Goal: Task Accomplishment & Management: Complete application form

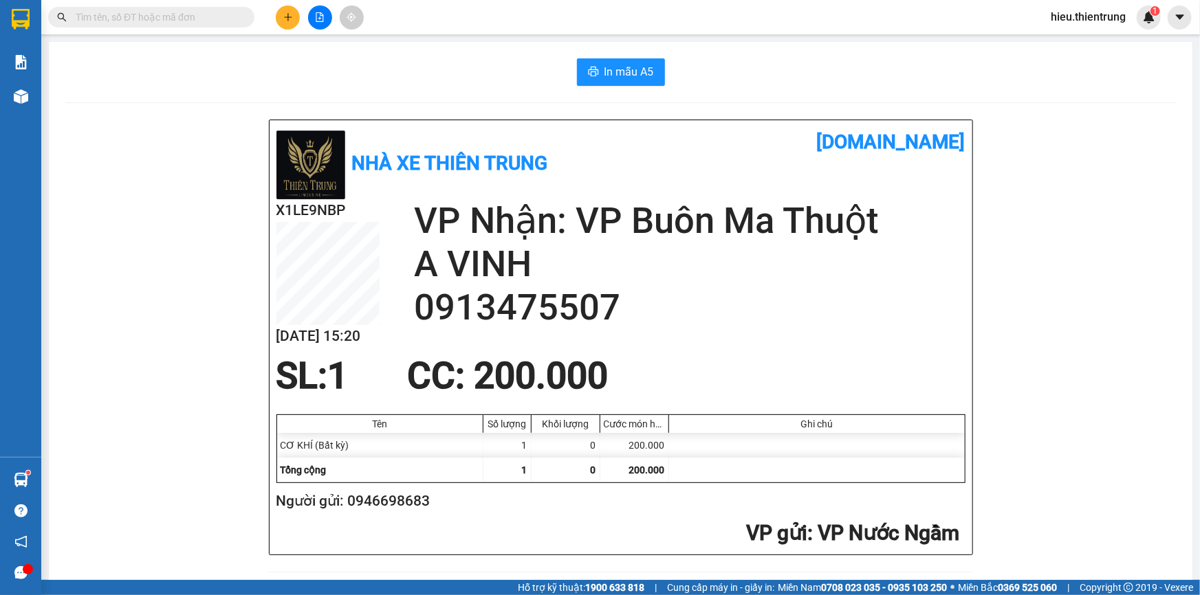
scroll to position [82, 0]
click at [283, 25] on button at bounding box center [288, 18] width 24 height 24
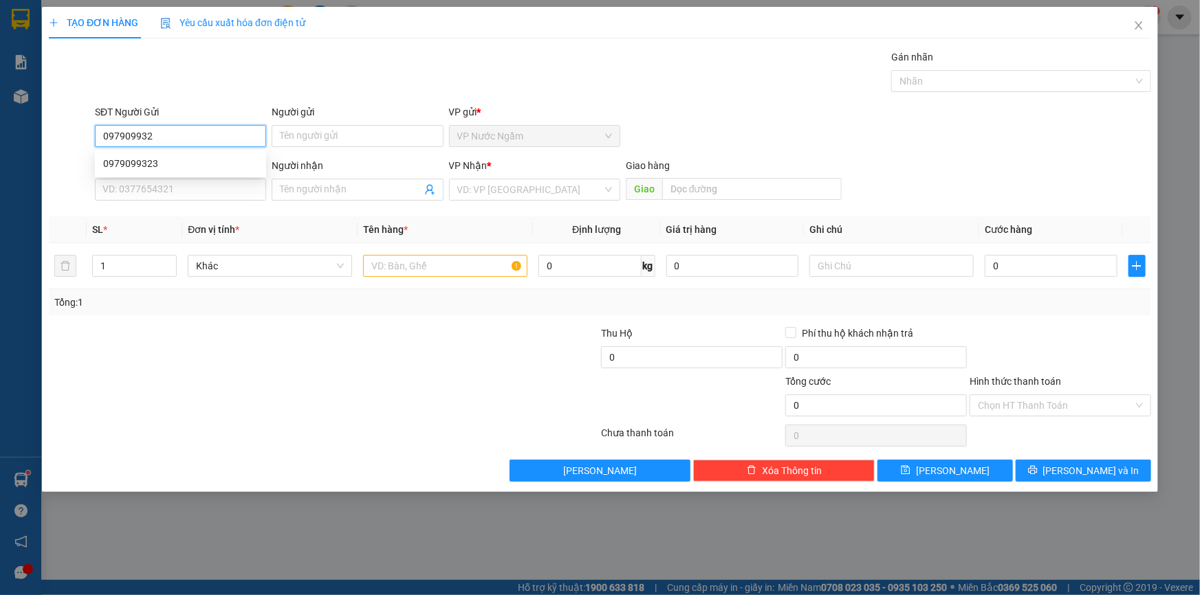
type input "0979099323"
click at [148, 173] on div "0979099323" at bounding box center [180, 164] width 171 height 22
type input "0975547786"
type input "200.000"
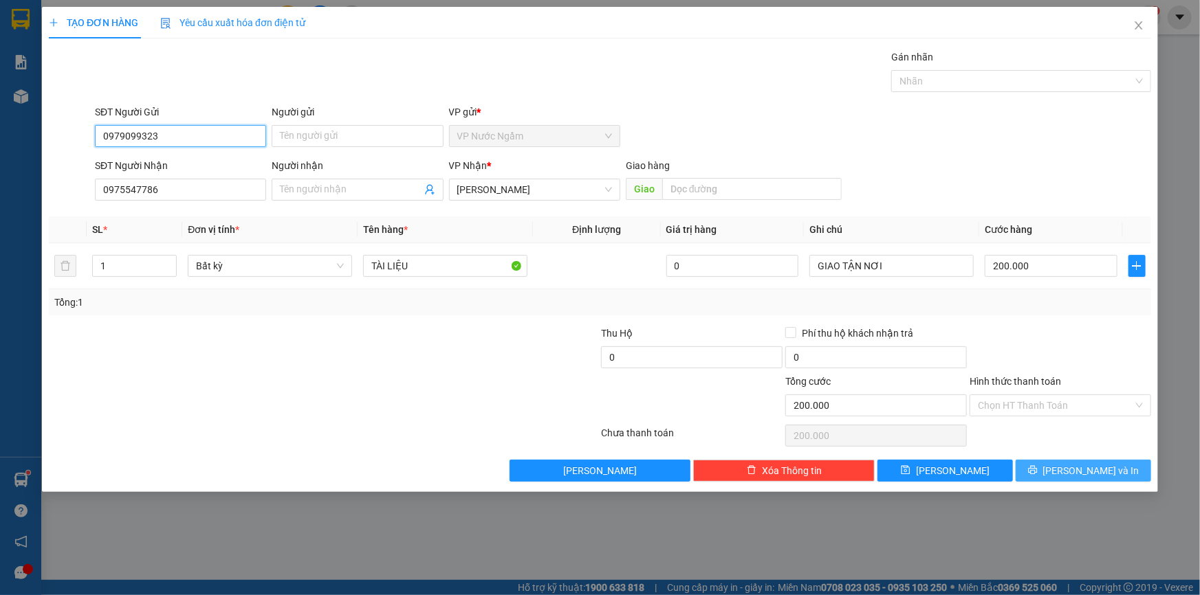
type input "0979099323"
click at [1071, 474] on span "[PERSON_NAME] và In" at bounding box center [1091, 470] width 96 height 15
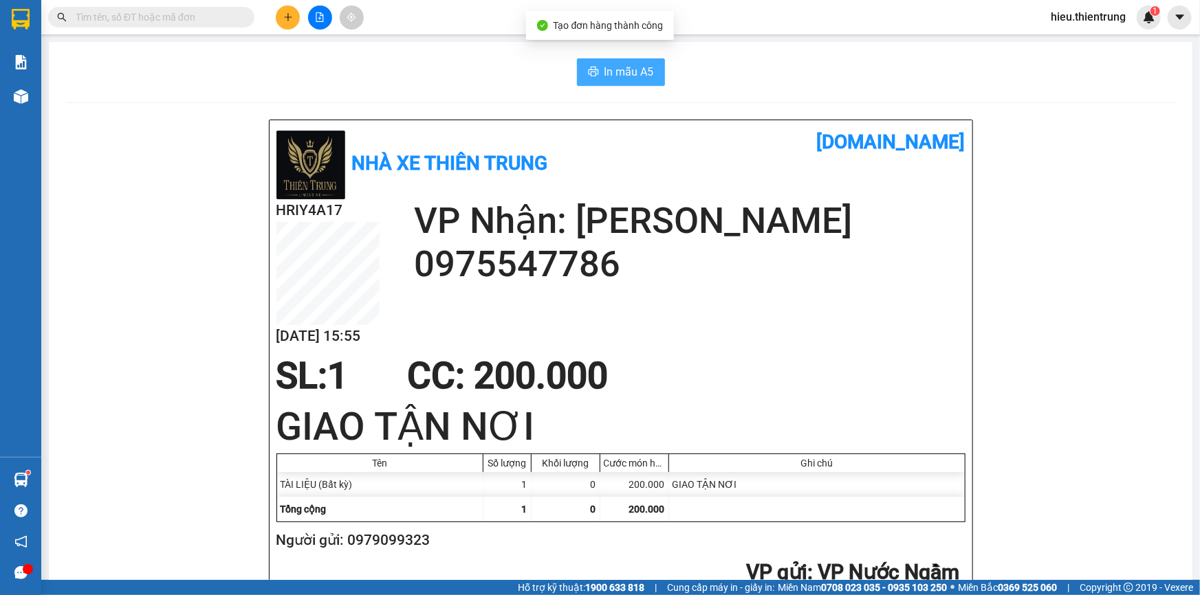
click at [619, 62] on button "In mẫu A5" at bounding box center [621, 72] width 88 height 28
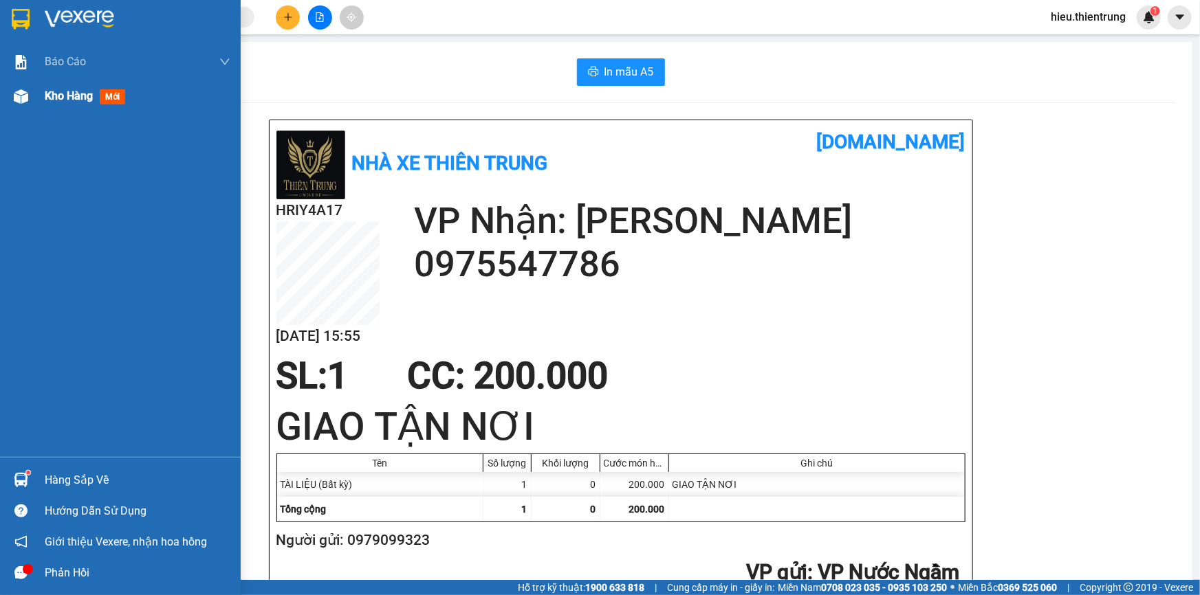
click at [89, 107] on div "Kho hàng mới" at bounding box center [138, 96] width 186 height 34
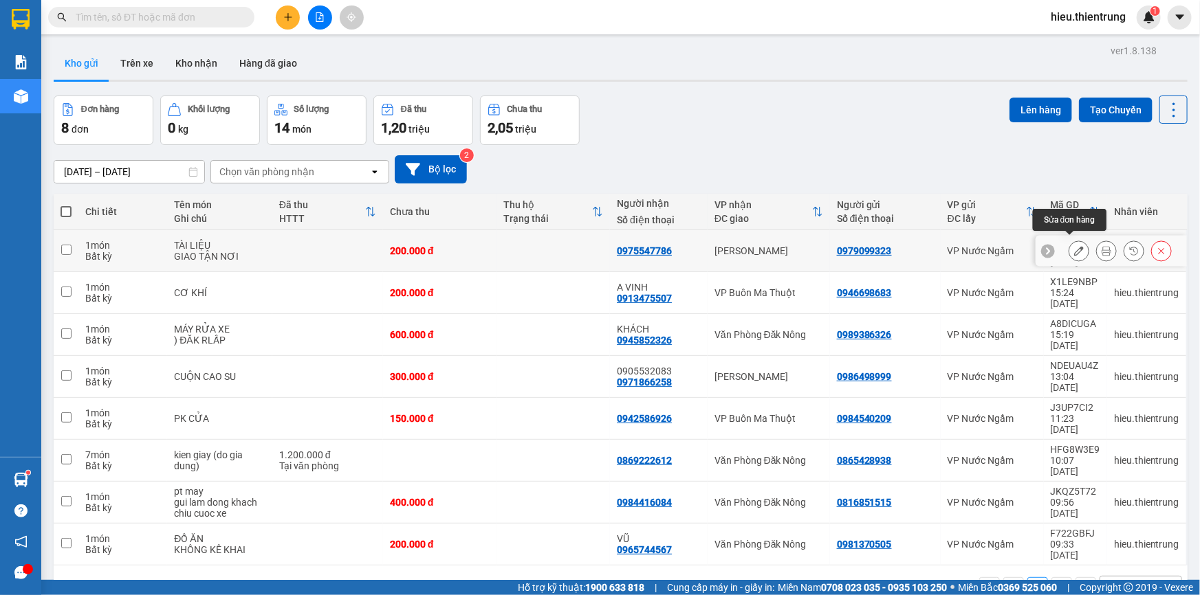
click at [1074, 246] on icon at bounding box center [1079, 251] width 10 height 10
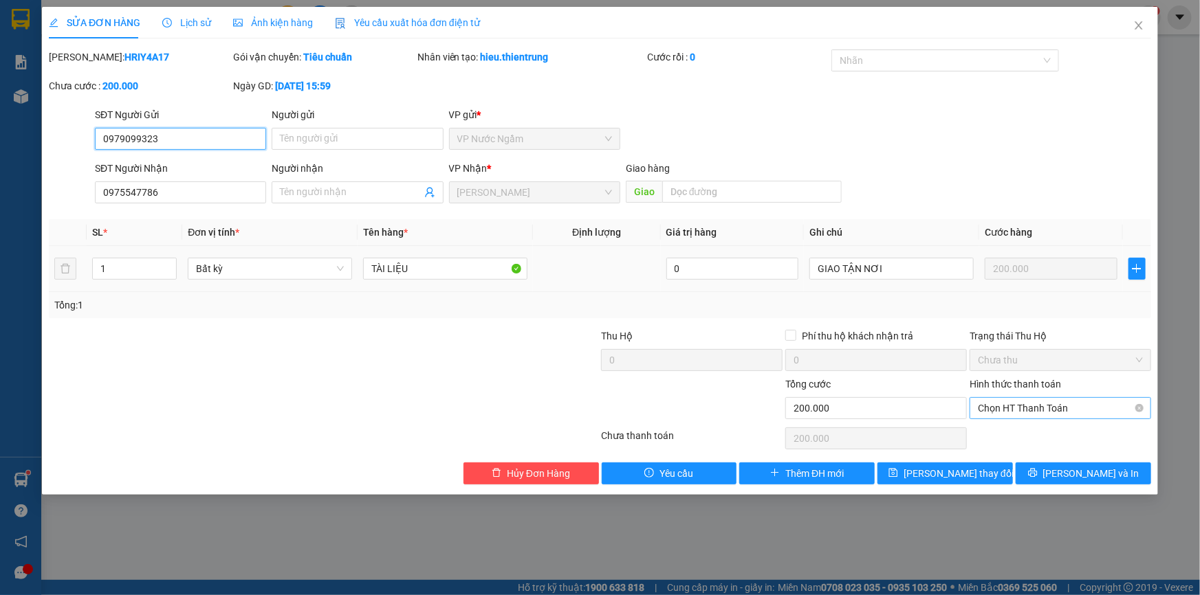
click at [1060, 415] on span "Chọn HT Thanh Toán" at bounding box center [1060, 408] width 165 height 21
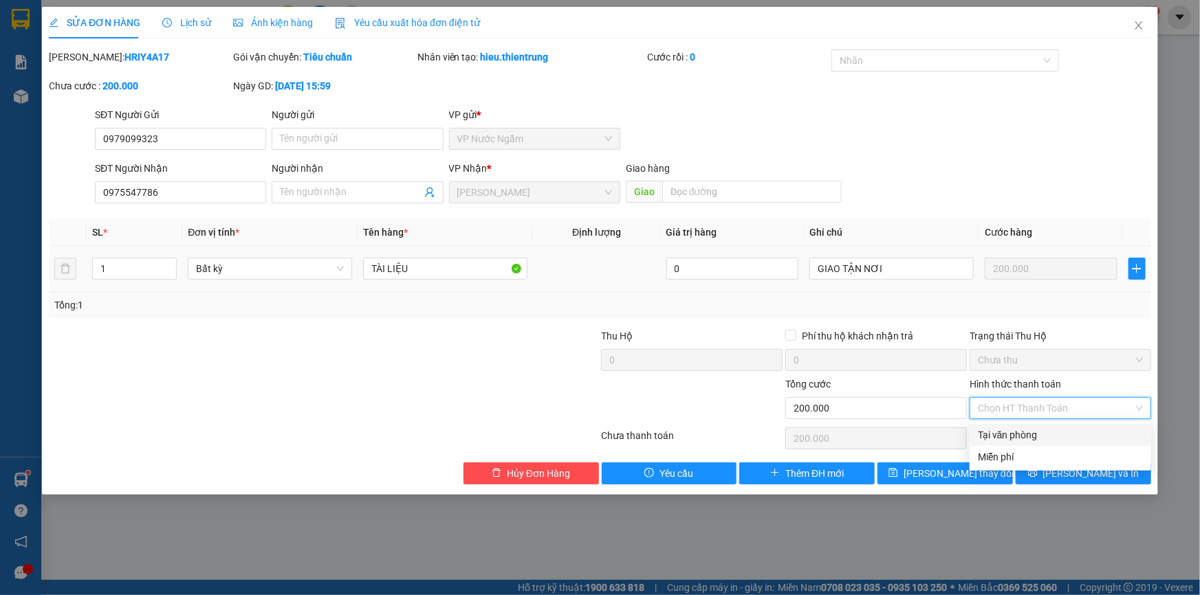
click at [1052, 441] on div "Tại văn phòng" at bounding box center [1060, 435] width 165 height 15
type input "0"
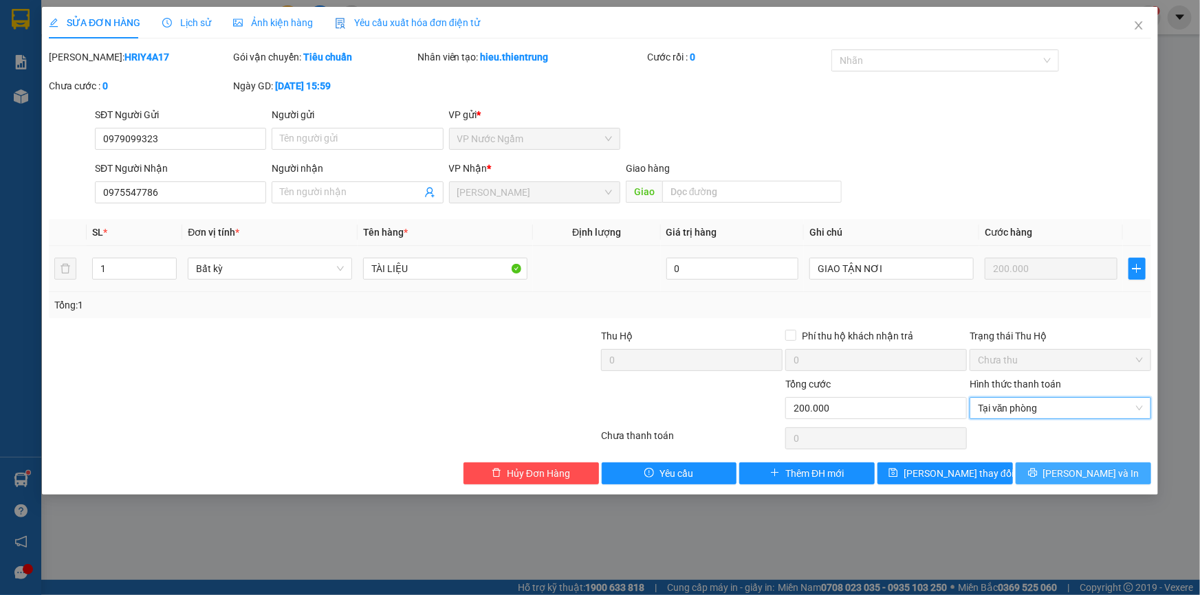
drag, startPoint x: 1057, startPoint y: 468, endPoint x: 1050, endPoint y: 460, distance: 10.2
click at [1056, 468] on button "[PERSON_NAME] và In" at bounding box center [1082, 474] width 135 height 22
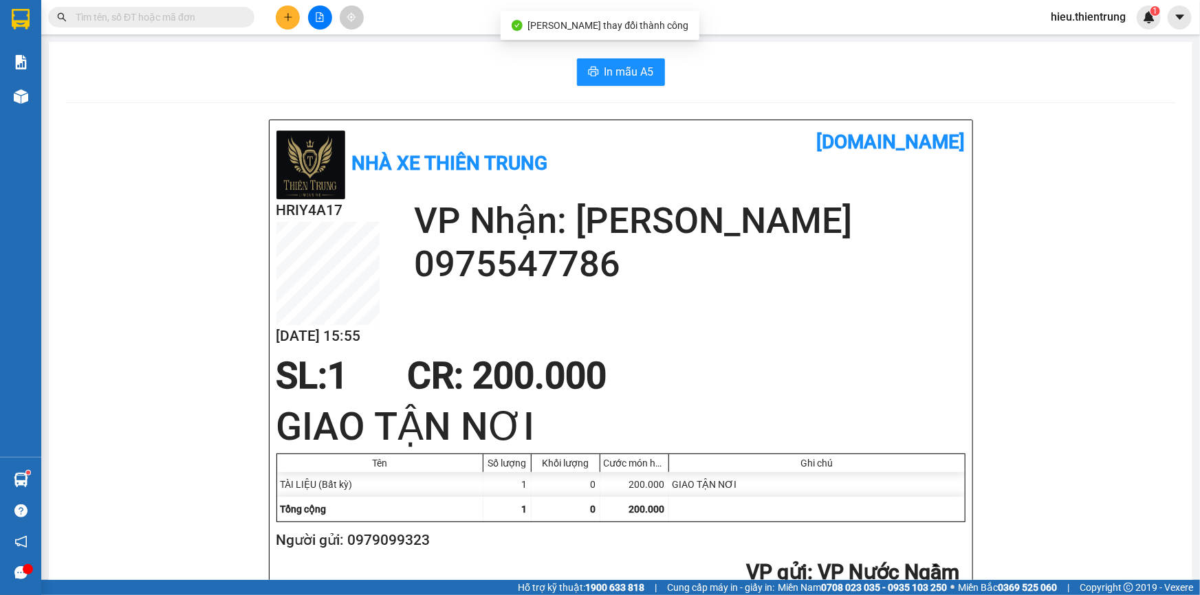
drag, startPoint x: 591, startPoint y: 67, endPoint x: 580, endPoint y: 84, distance: 19.8
click at [589, 69] on icon "printer" at bounding box center [593, 71] width 11 height 11
click at [288, 15] on icon "plus" at bounding box center [287, 17] width 1 height 8
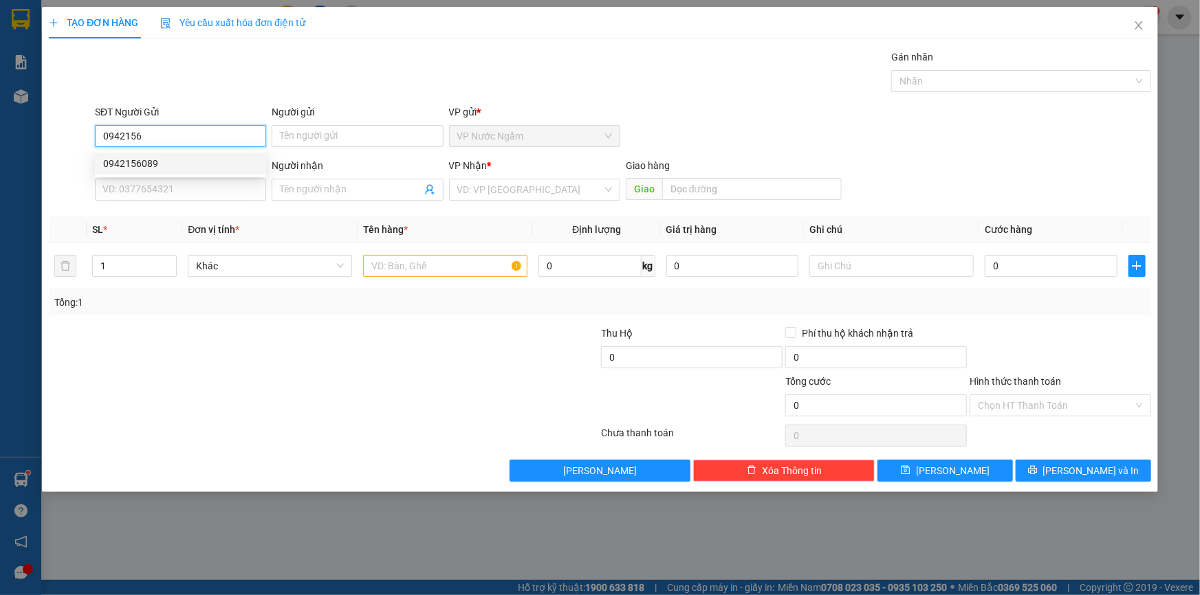
click at [208, 164] on div "0942156089" at bounding box center [180, 163] width 155 height 15
type input "0942156089"
type input "0985859885"
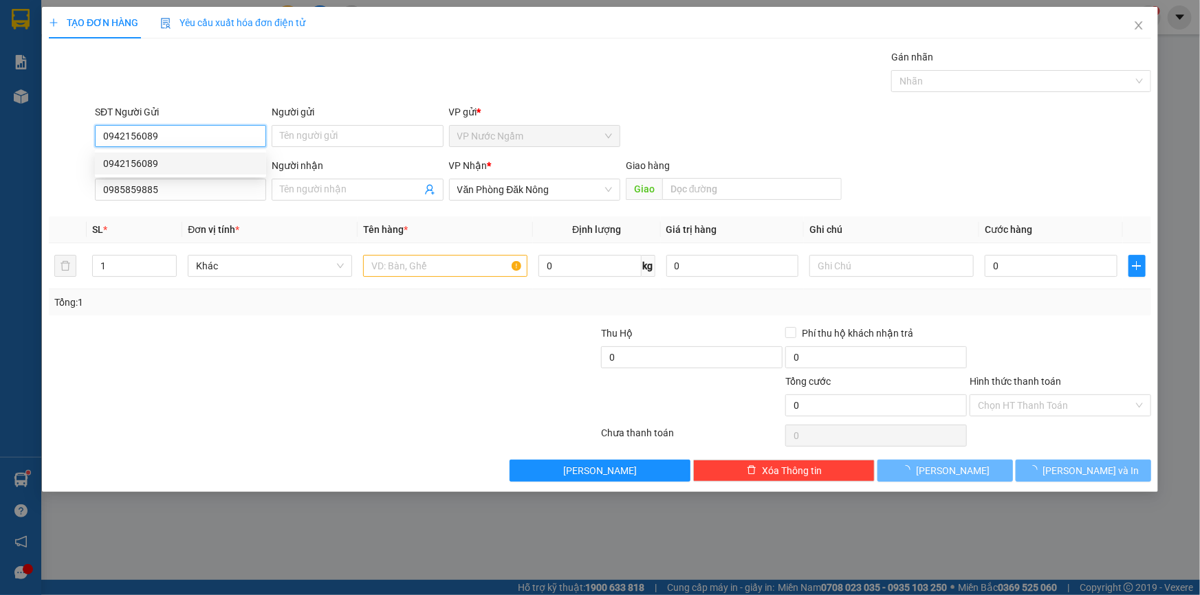
type input "400.000"
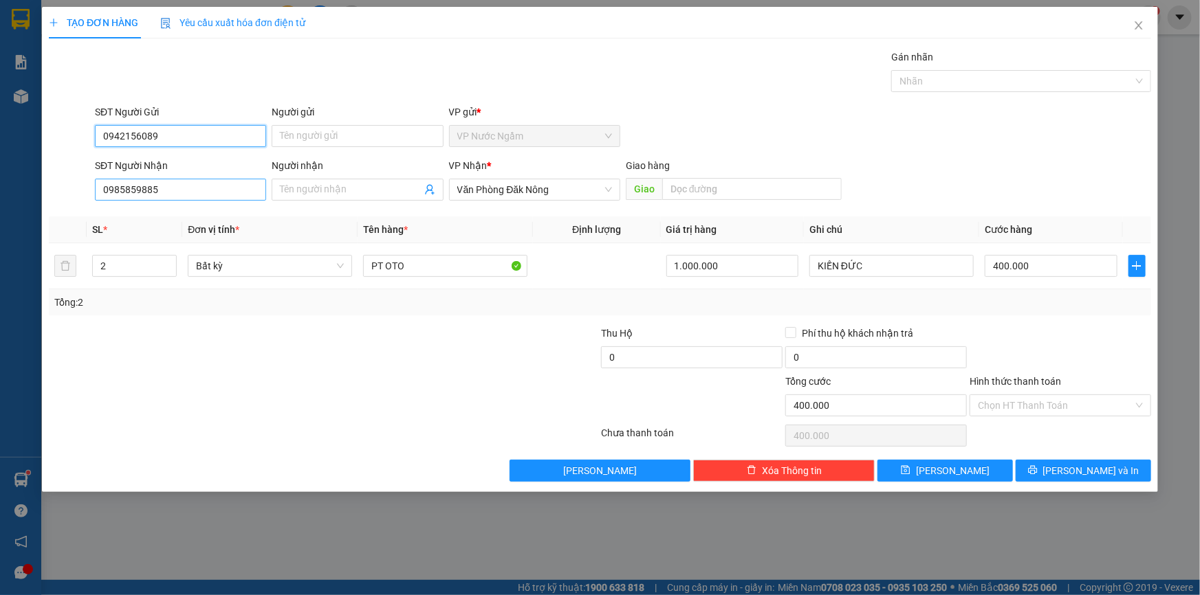
type input "0942156089"
drag, startPoint x: 160, startPoint y: 190, endPoint x: 0, endPoint y: 226, distance: 163.3
click at [0, 201] on div "TẠO ĐƠN HÀNG Yêu cầu xuất hóa đơn điện tử Transit Pickup Surcharge Ids Transit …" at bounding box center [600, 297] width 1200 height 595
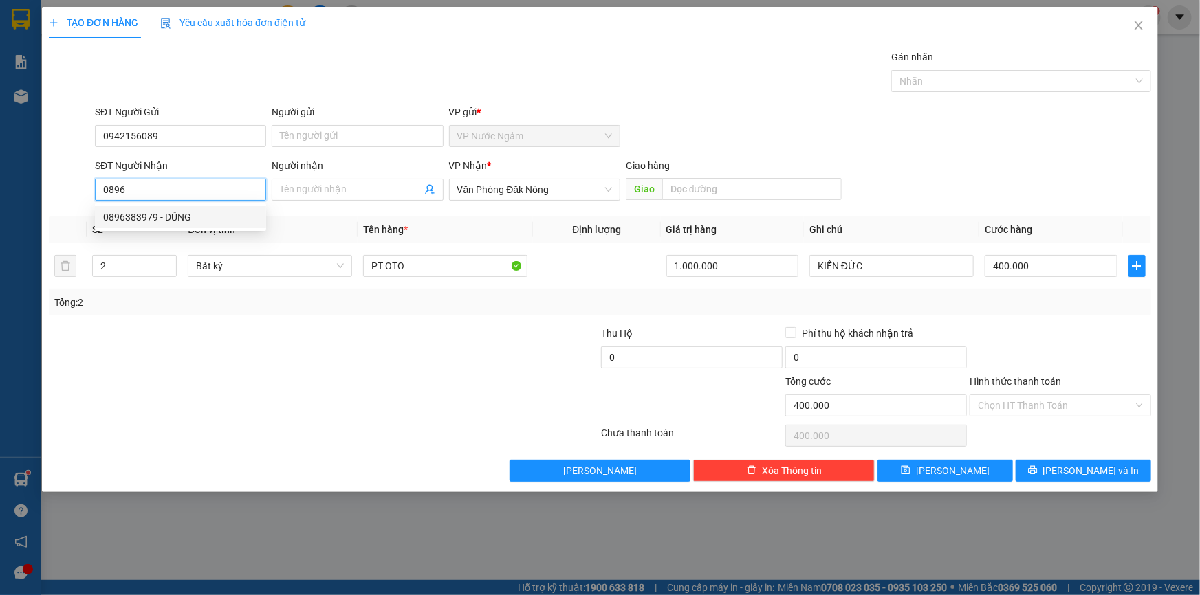
click at [166, 220] on div "0896383979 - DŨNG" at bounding box center [180, 217] width 155 height 15
type input "0896383979"
type input "DŨNG"
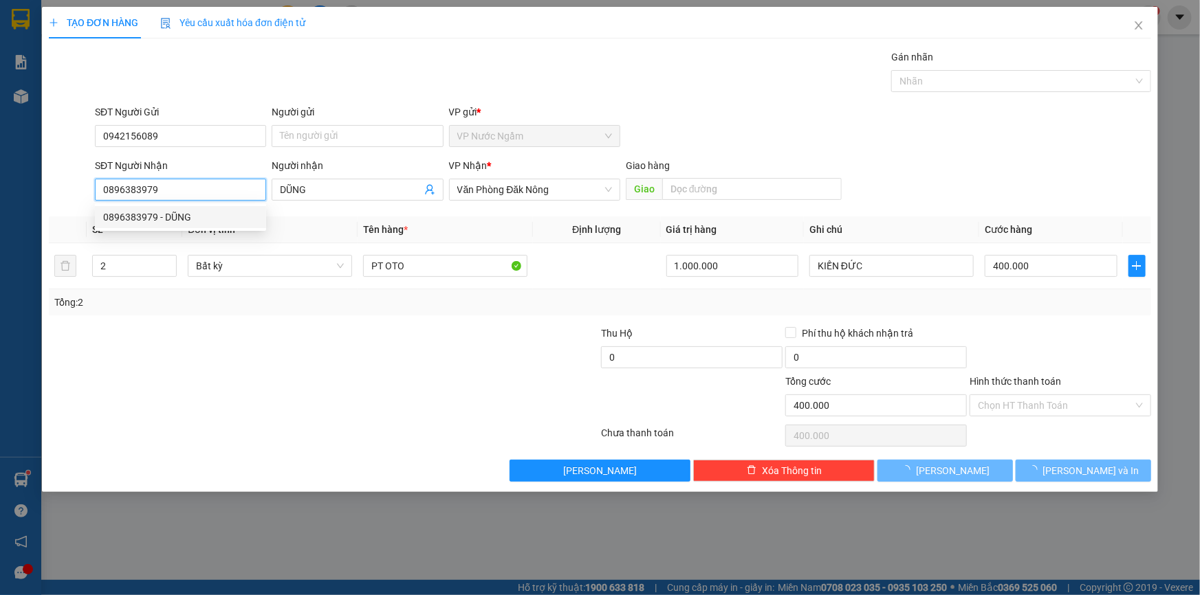
type input "100.000"
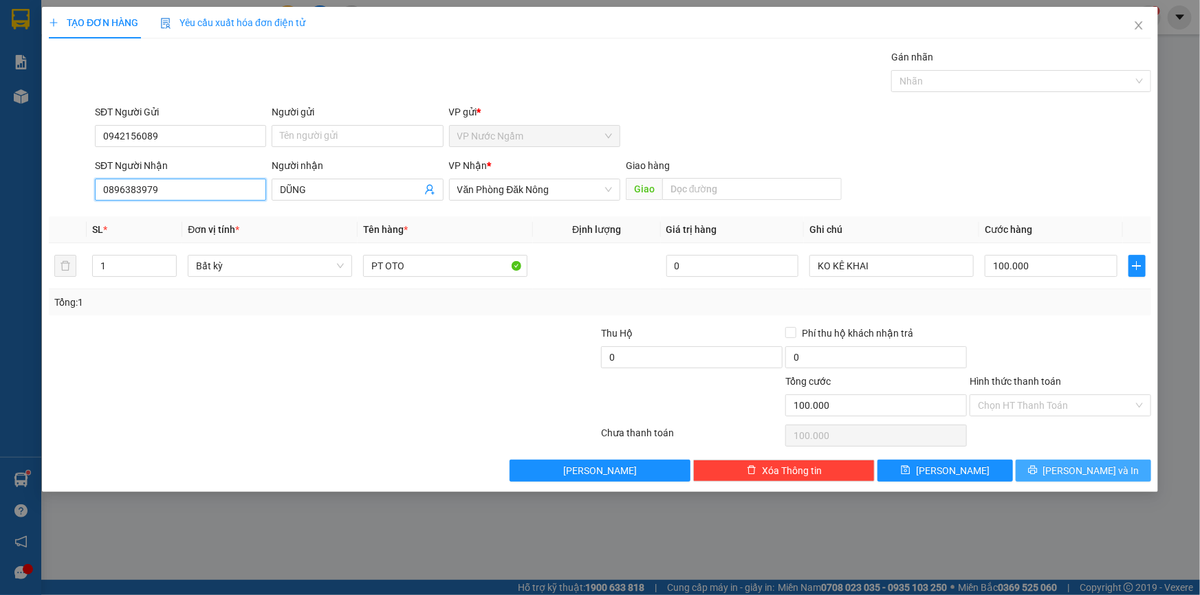
type input "0896383979"
click at [1093, 473] on span "[PERSON_NAME] và In" at bounding box center [1091, 470] width 96 height 15
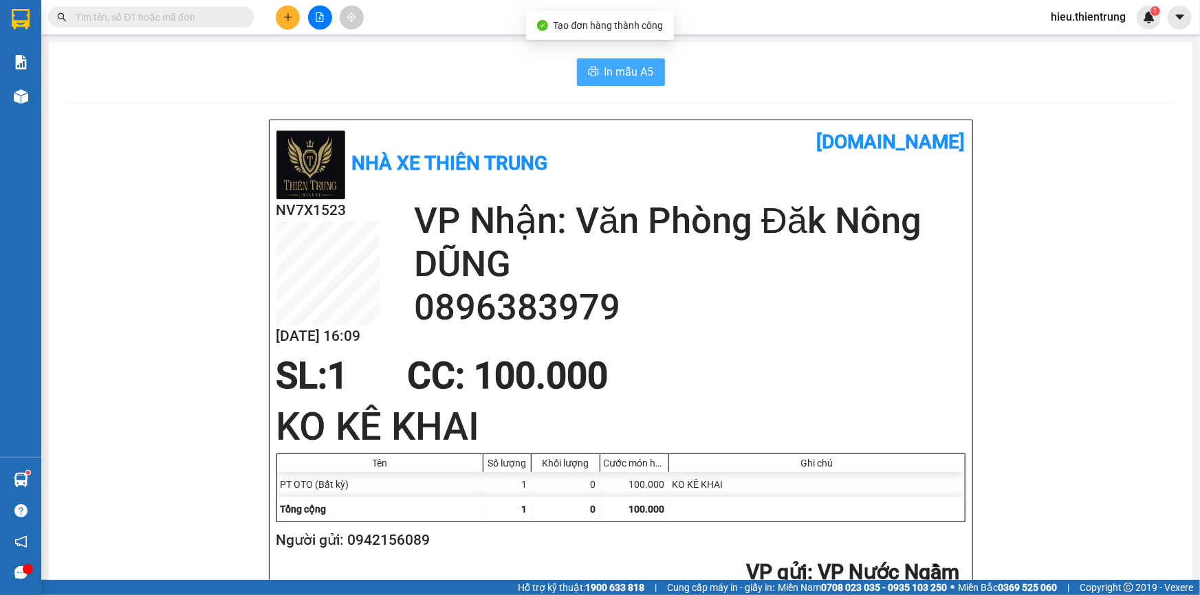
click at [639, 78] on span "In mẫu A5" at bounding box center [629, 71] width 50 height 17
click at [285, 25] on button at bounding box center [288, 18] width 24 height 24
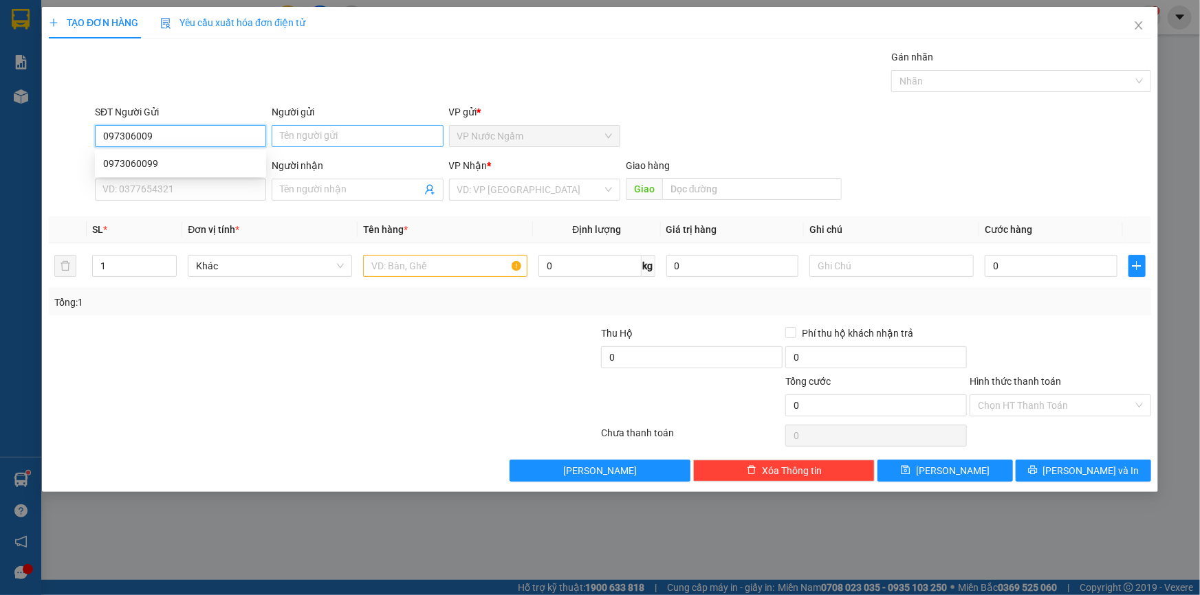
type input "0973060099"
click at [120, 156] on div "0973060099" at bounding box center [180, 163] width 155 height 15
type input "0914502233"
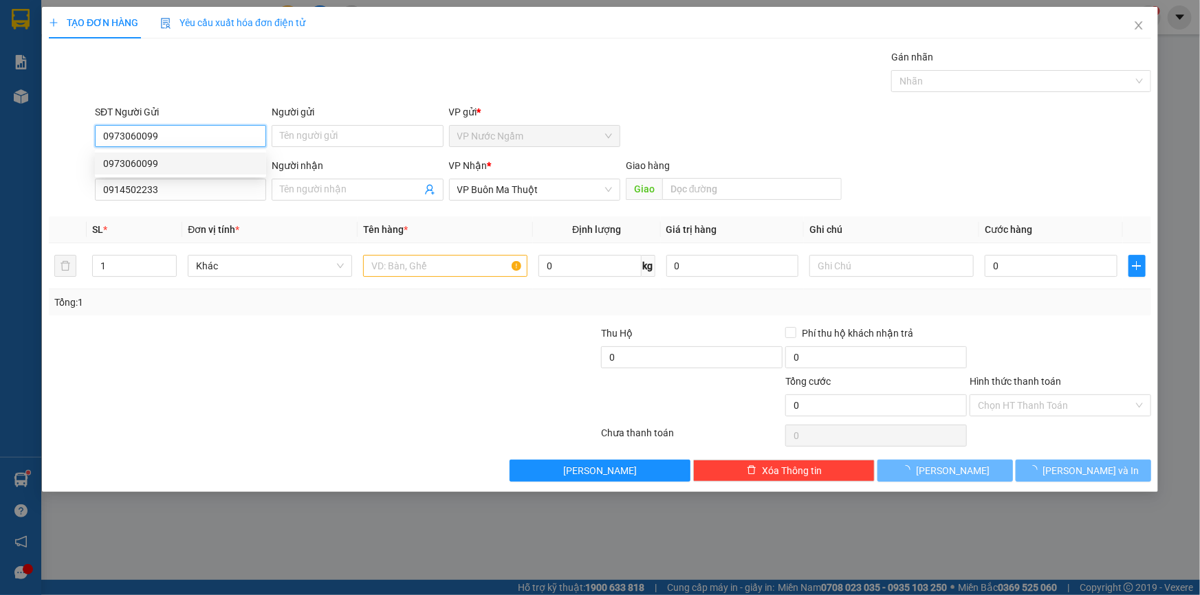
type input "150.000"
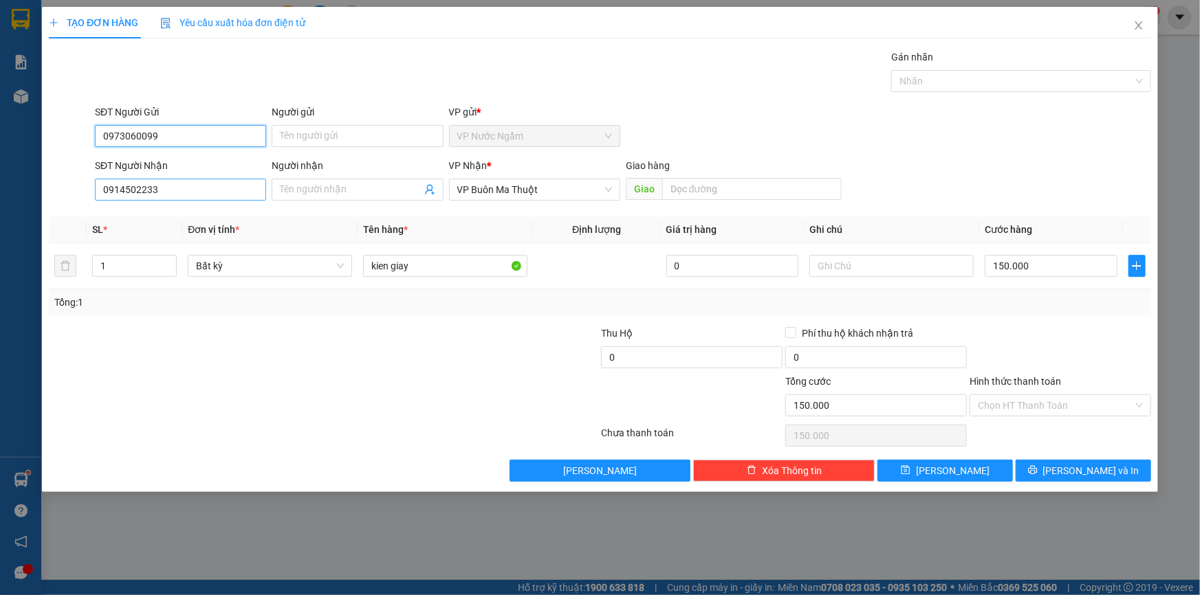
type input "0973060099"
drag, startPoint x: 0, startPoint y: 179, endPoint x: 42, endPoint y: 110, distance: 81.1
click at [42, 110] on div "TẠO ĐƠN HÀNG Yêu cầu xuất hóa đơn điện tử Transit Pickup Surcharge Ids Transit …" at bounding box center [600, 249] width 1116 height 485
click at [1029, 272] on input "150.000" at bounding box center [1051, 266] width 133 height 22
type input "1"
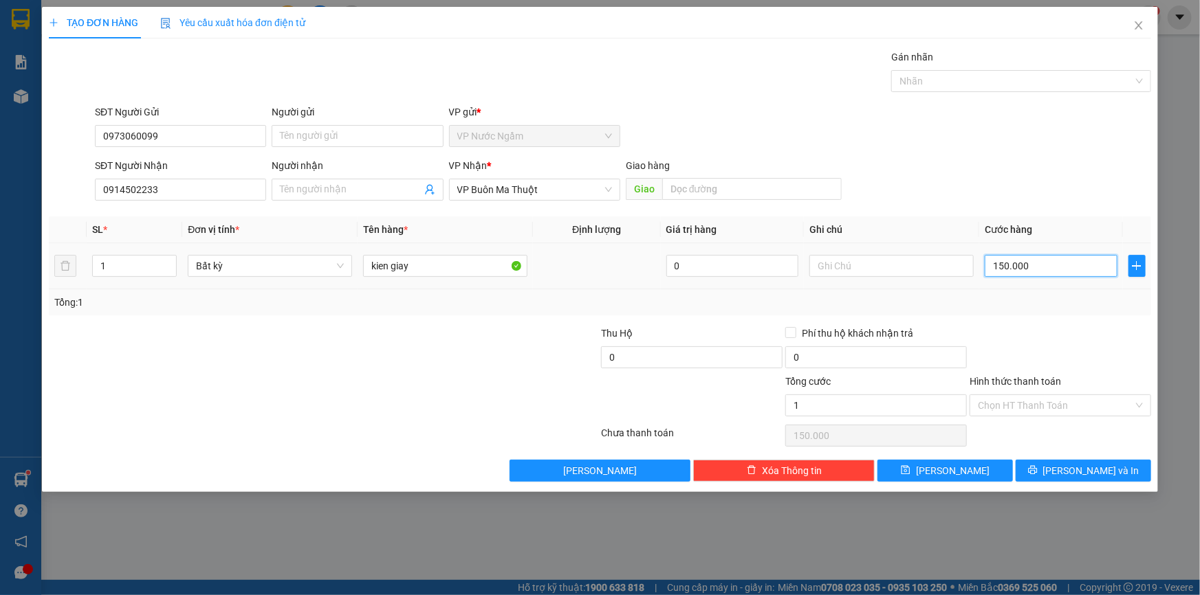
type input "1"
type input "10"
type input "100"
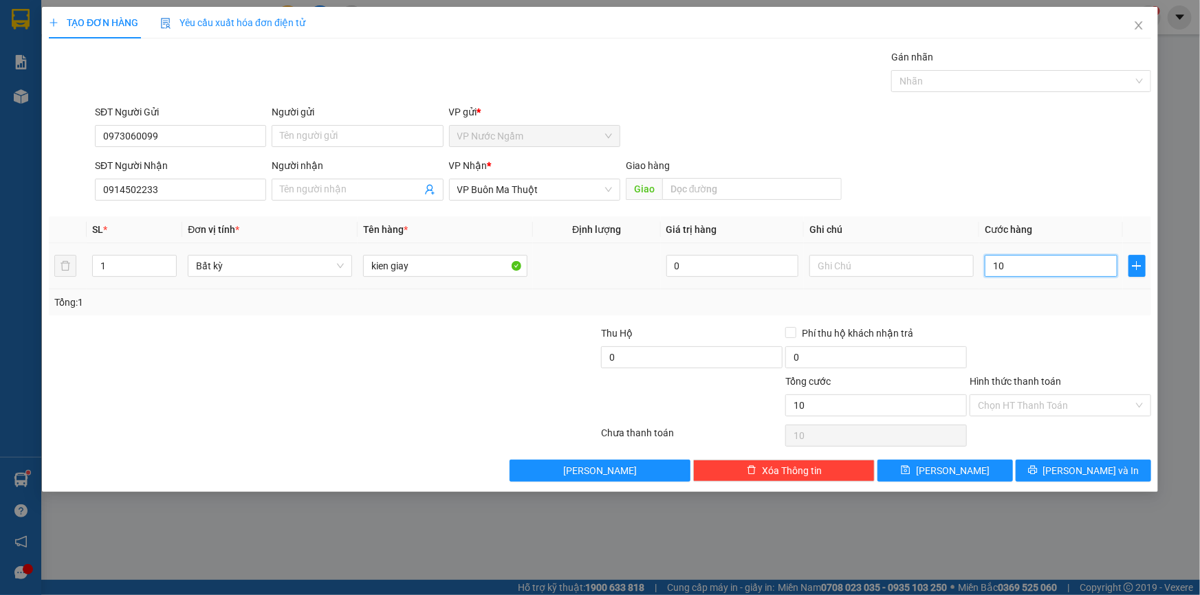
type input "100"
type input "1.000"
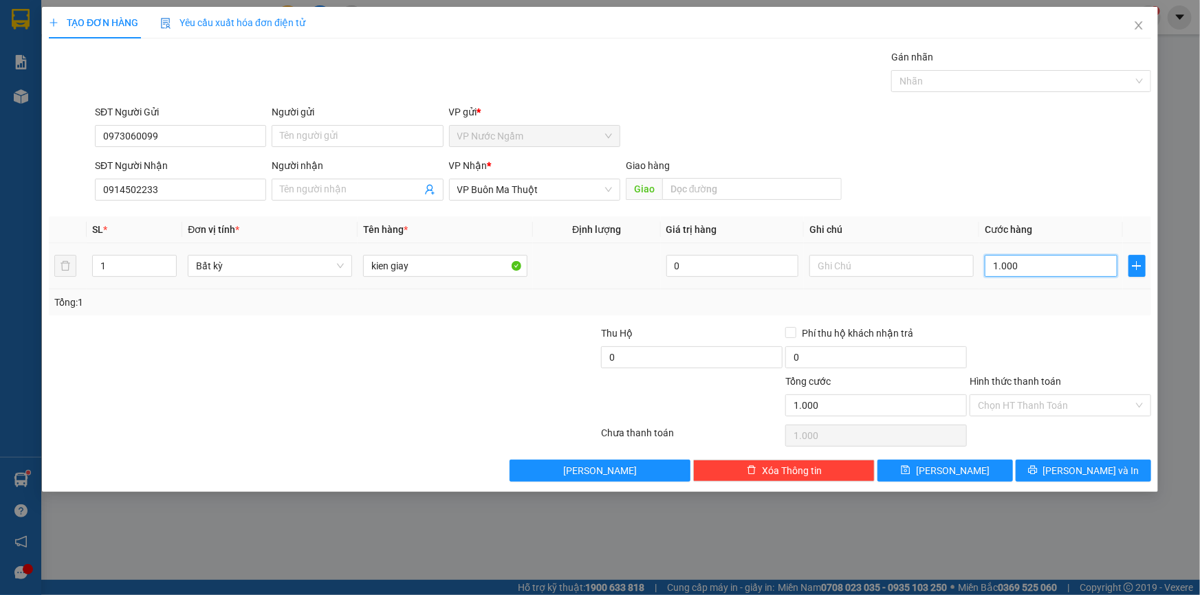
type input "10.000"
type input "100.000"
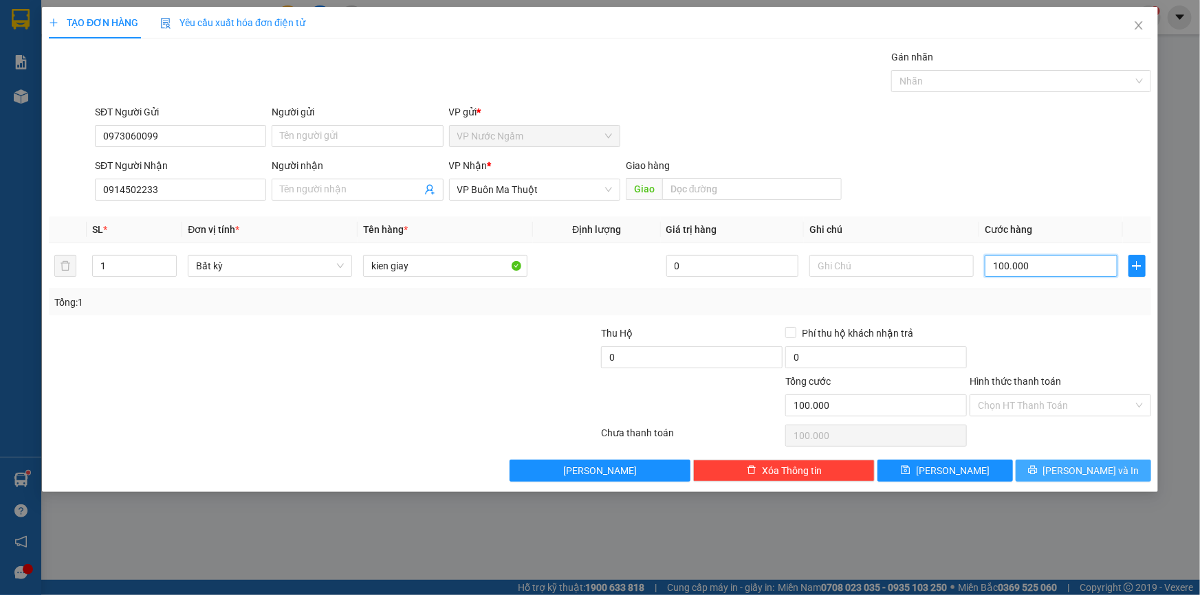
type input "100.000"
click at [1060, 461] on button "[PERSON_NAME] và In" at bounding box center [1082, 471] width 135 height 22
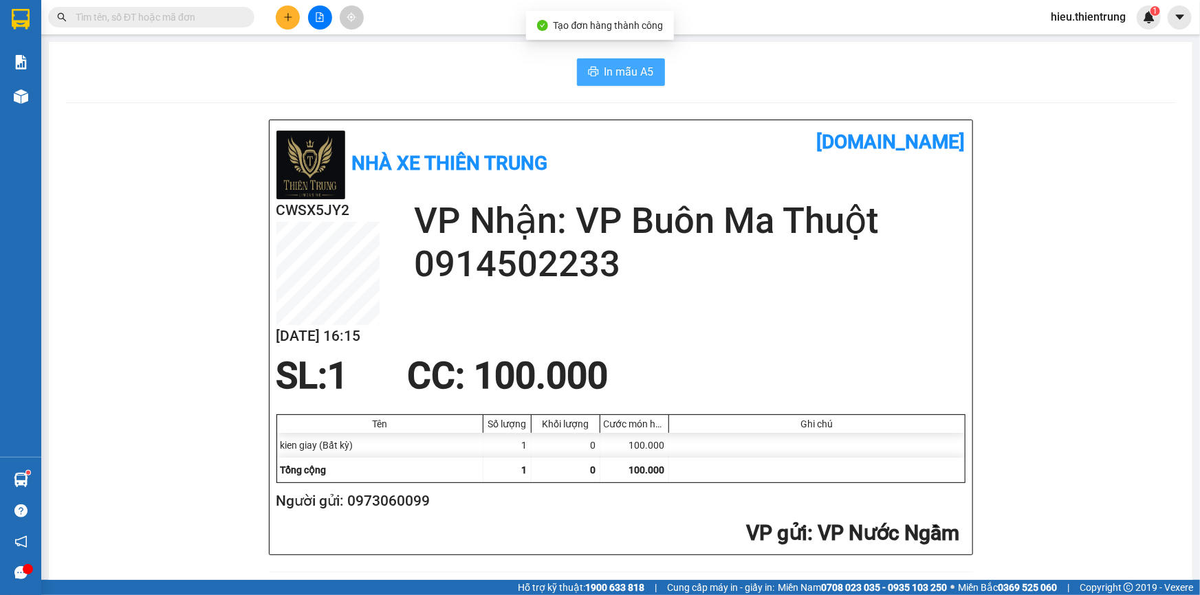
click at [595, 62] on button "In mẫu A5" at bounding box center [621, 72] width 88 height 28
click at [289, 23] on button at bounding box center [288, 18] width 24 height 24
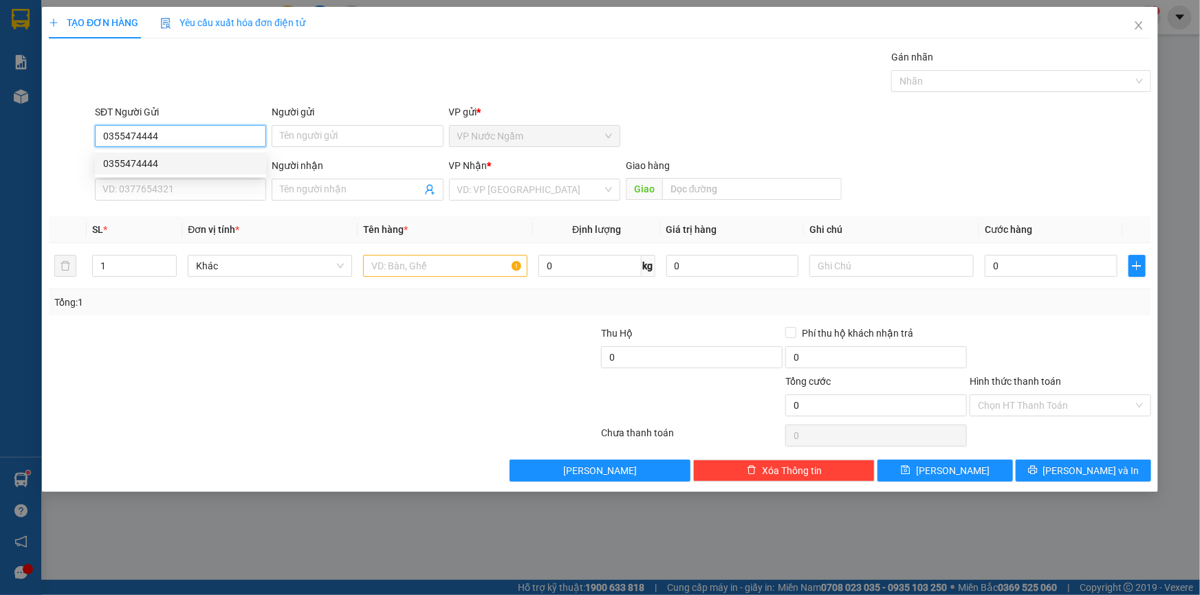
type input "0355474444"
drag, startPoint x: 171, startPoint y: 148, endPoint x: 171, endPoint y: 157, distance: 8.9
click at [171, 153] on body "Kết quả tìm kiếm ( 0 ) Bộ lọc Ngày tạo đơn gần nhất No Data hieu.thientrung 1 B…" at bounding box center [600, 297] width 1200 height 595
drag, startPoint x: 185, startPoint y: 129, endPoint x: 197, endPoint y: 144, distance: 19.1
click at [184, 140] on input "0355474444" at bounding box center [180, 136] width 171 height 22
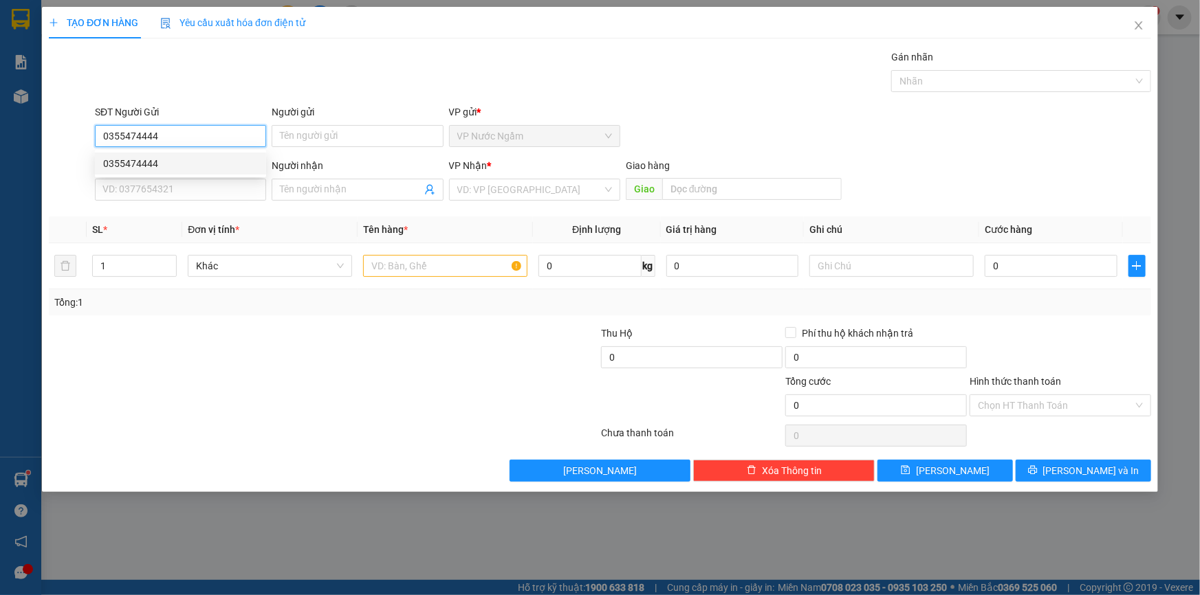
click at [182, 165] on div "0355474444" at bounding box center [180, 163] width 155 height 15
type input "0938077477"
type input "3.000.000"
type input "400.000"
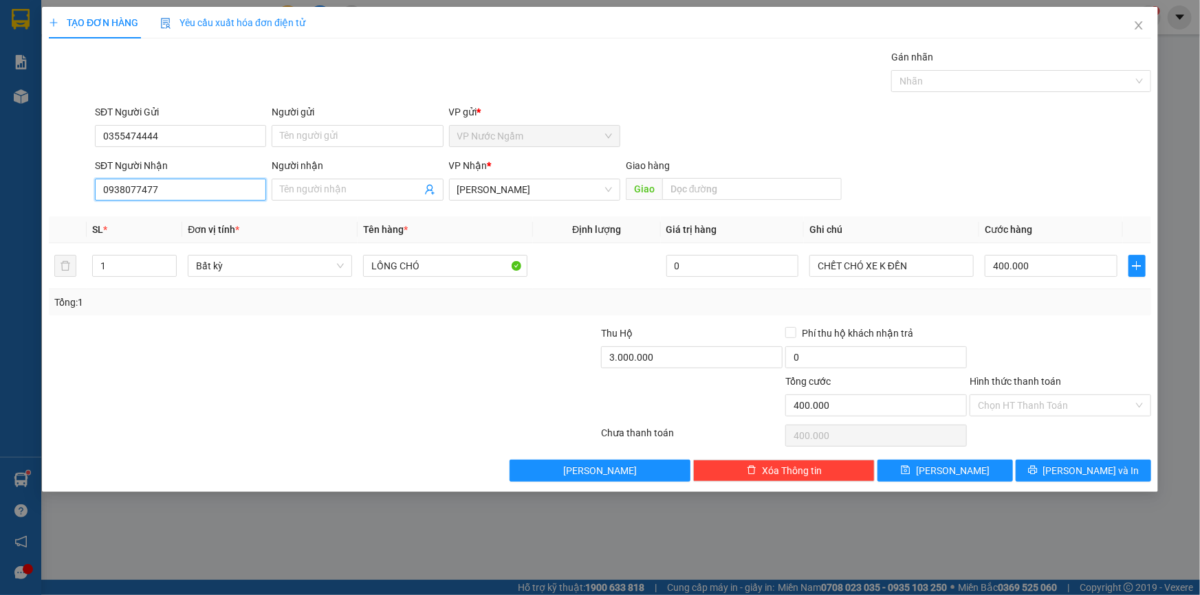
click at [168, 188] on input "0938077477" at bounding box center [180, 190] width 171 height 22
drag, startPoint x: 164, startPoint y: 193, endPoint x: 39, endPoint y: 193, distance: 125.1
click at [32, 195] on div "TẠO ĐƠN HÀNG Yêu cầu xuất hóa đơn điện tử Transit Pickup Surcharge Ids Transit …" at bounding box center [600, 297] width 1200 height 595
click at [531, 194] on span "[PERSON_NAME]" at bounding box center [534, 189] width 155 height 21
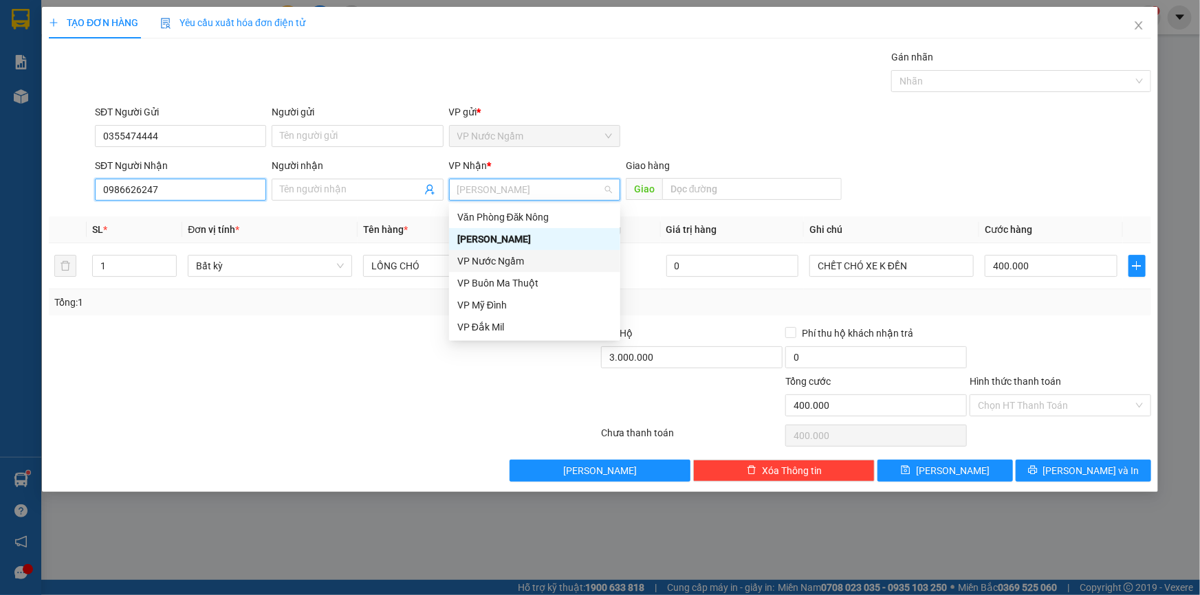
click at [122, 192] on input "0986626247" at bounding box center [180, 190] width 171 height 22
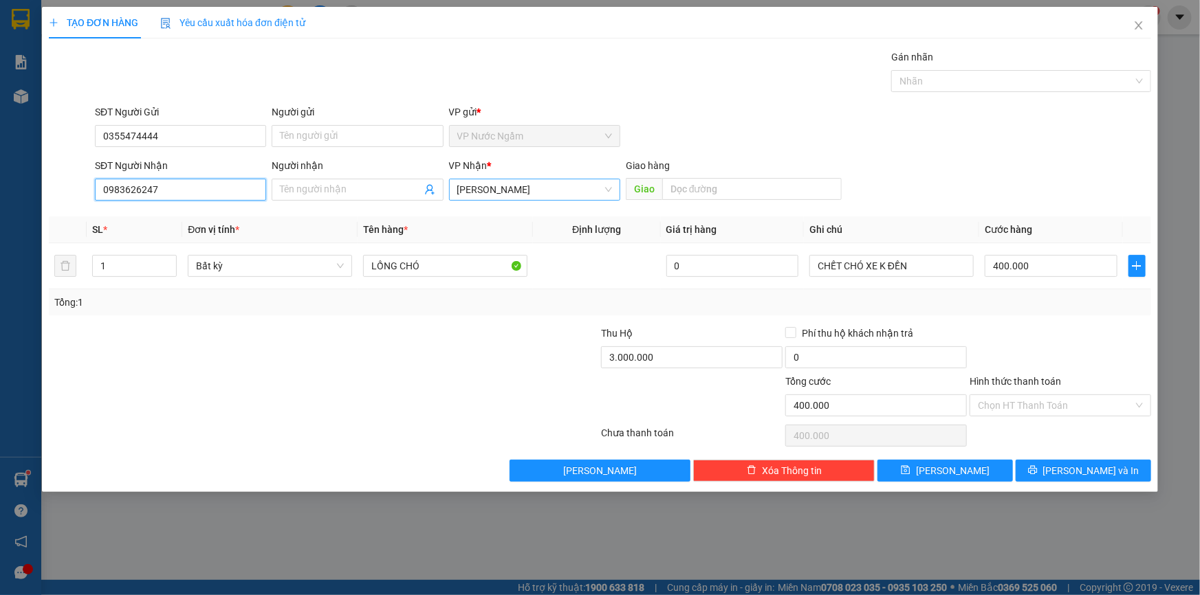
drag, startPoint x: 523, startPoint y: 180, endPoint x: 542, endPoint y: 188, distance: 20.0
click at [524, 180] on span "[PERSON_NAME]" at bounding box center [534, 189] width 155 height 21
type input "0983626247"
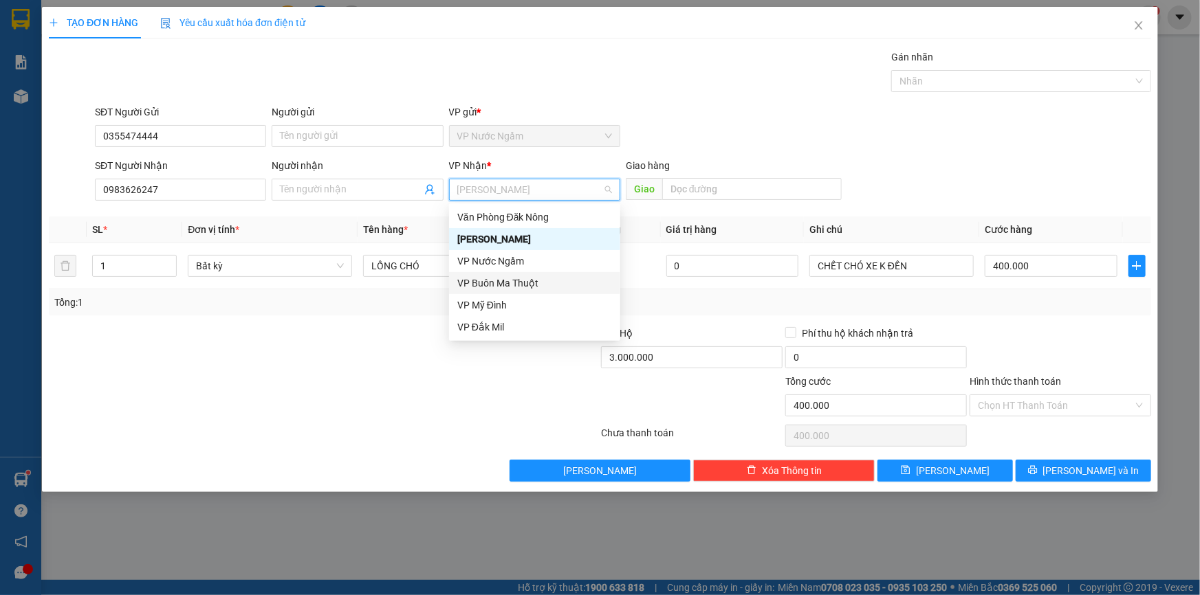
click at [523, 276] on div "VP Buôn Ma Thuột" at bounding box center [534, 283] width 155 height 15
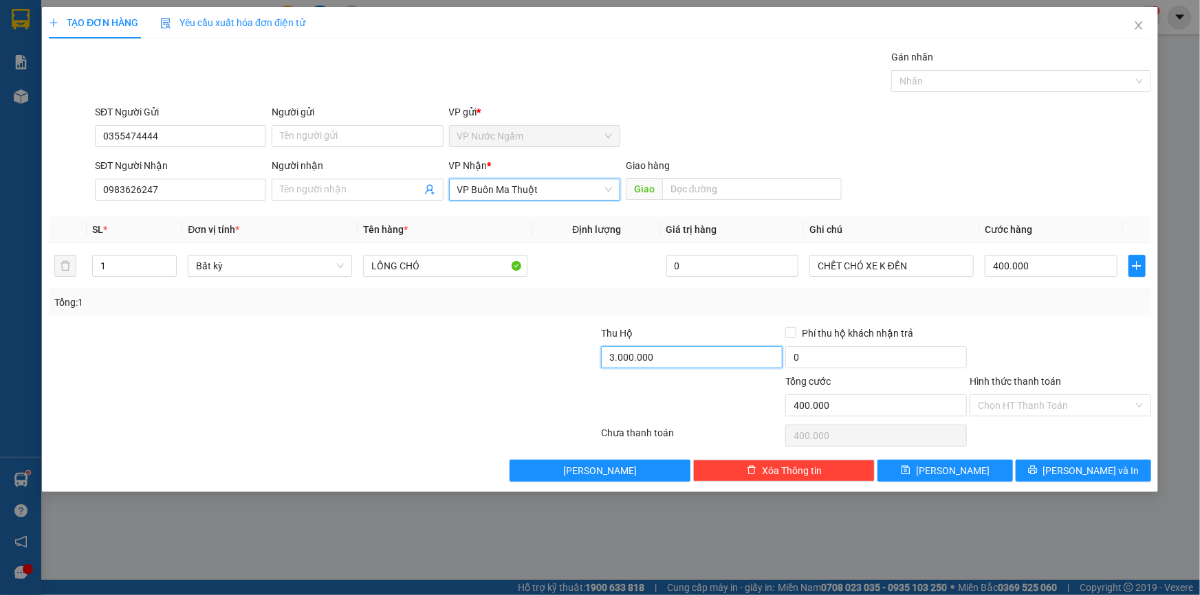
click at [693, 355] on input "3.000.000" at bounding box center [692, 358] width 182 height 22
type input "3.000.000"
click at [1099, 467] on span "[PERSON_NAME] và In" at bounding box center [1091, 470] width 96 height 15
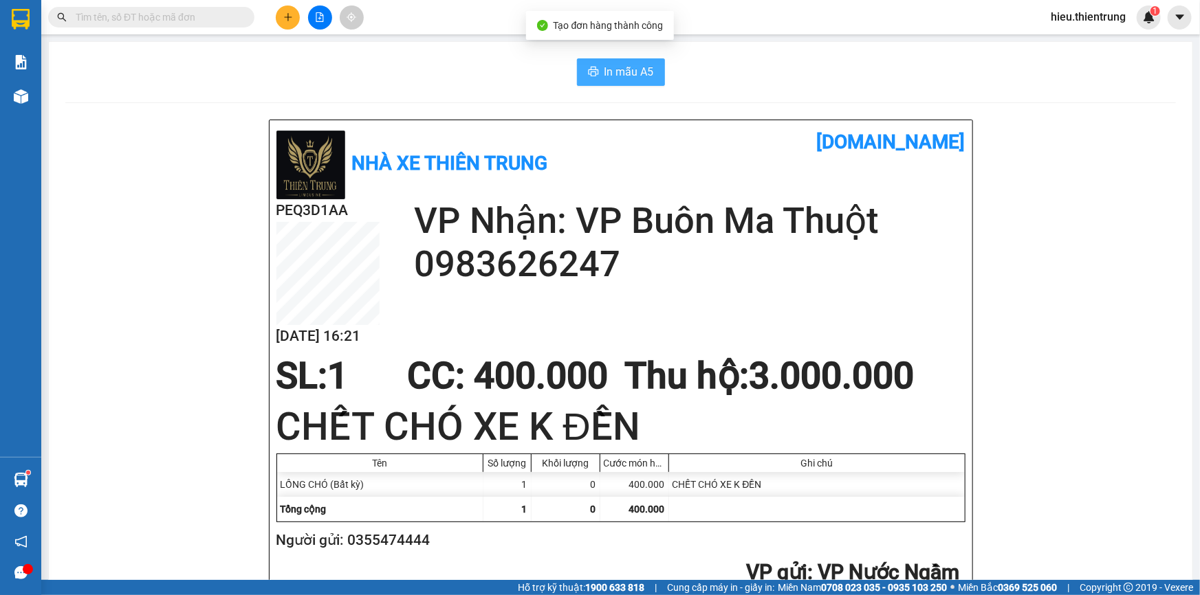
click at [636, 72] on span "In mẫu A5" at bounding box center [629, 71] width 50 height 17
click at [290, 17] on icon "plus" at bounding box center [288, 17] width 8 height 1
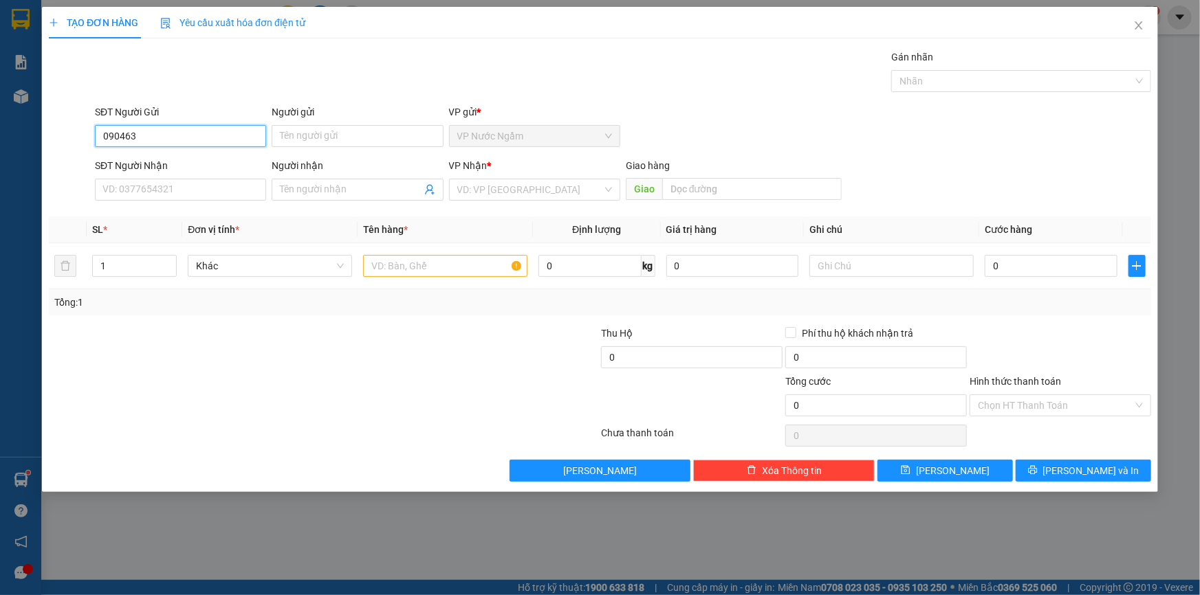
click at [157, 138] on input "090463" at bounding box center [180, 136] width 171 height 22
click at [173, 160] on div "0904639380" at bounding box center [180, 163] width 155 height 15
type input "0904639380"
type input "0984687752"
type input "CƯ ZÚT"
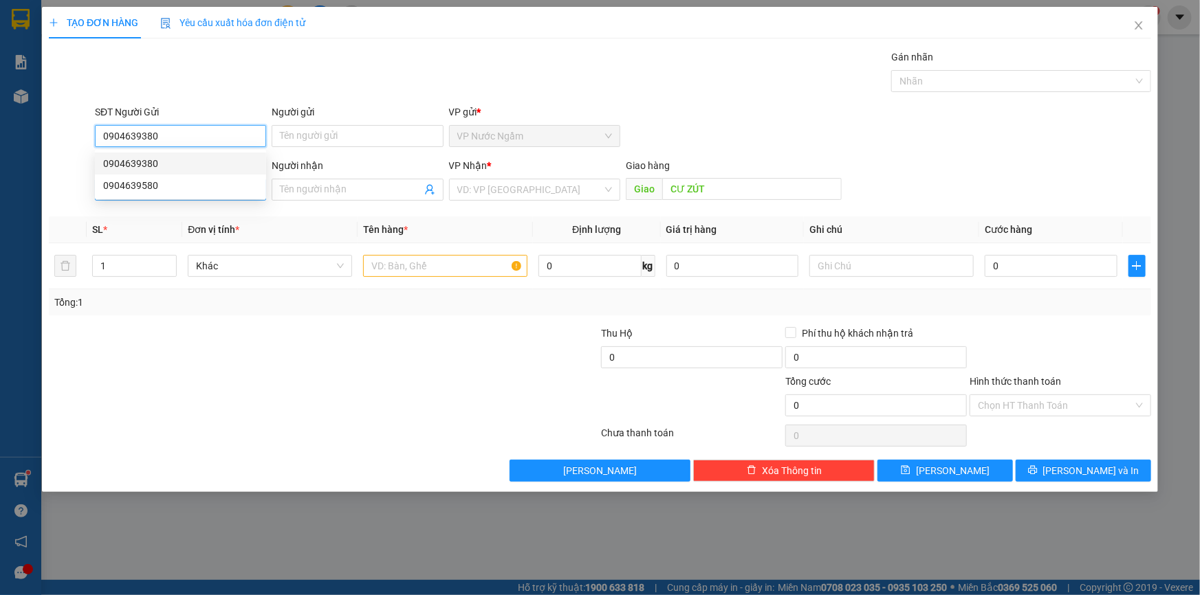
type input "900.000"
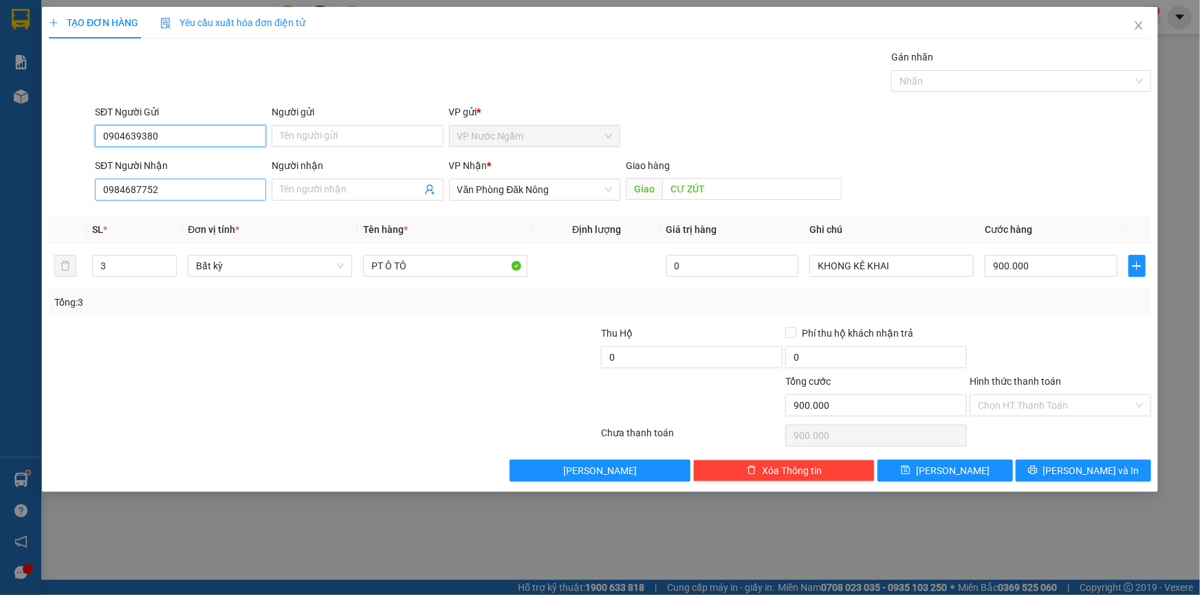
type input "0904639380"
drag, startPoint x: 166, startPoint y: 187, endPoint x: 15, endPoint y: 193, distance: 151.4
click at [15, 193] on div "TẠO ĐƠN HÀNG Yêu cầu xuất hóa đơn điện tử Transit Pickup Surcharge Ids Transit …" at bounding box center [600, 297] width 1200 height 595
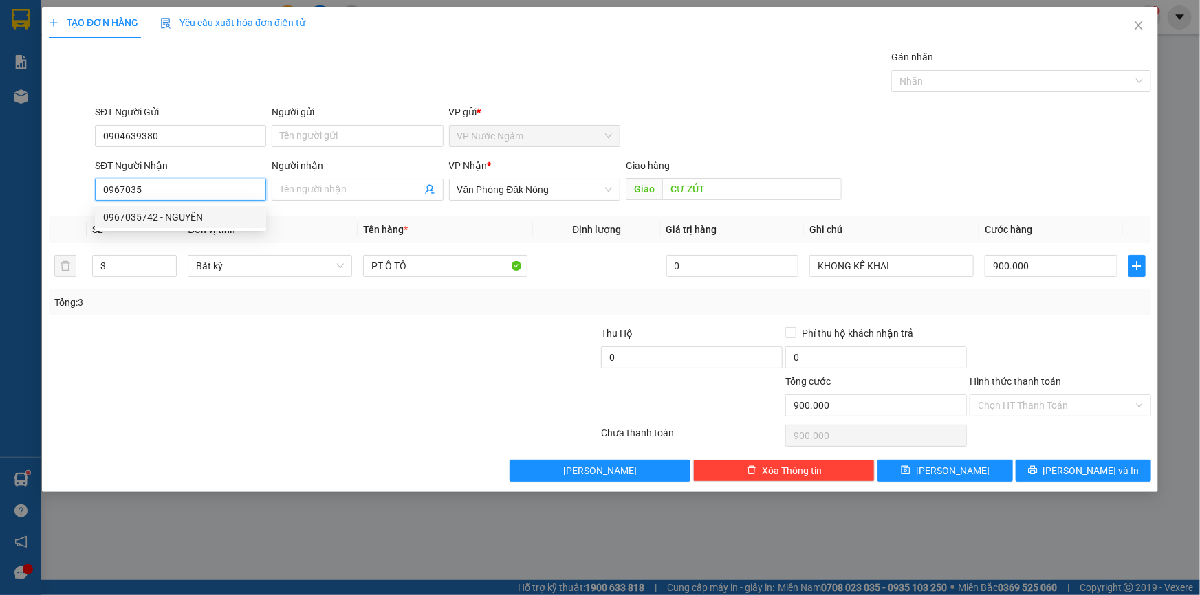
click at [151, 214] on div "0967035742 - NGUYÊN" at bounding box center [180, 217] width 155 height 15
type input "0967035742"
type input "NGUYÊN"
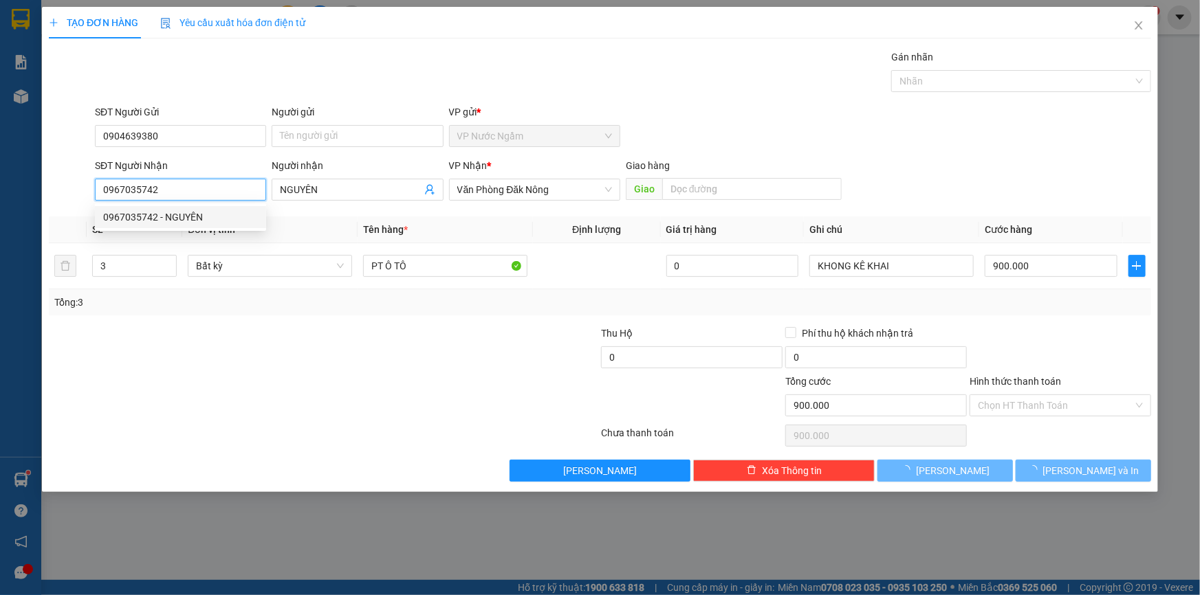
type input "100.000"
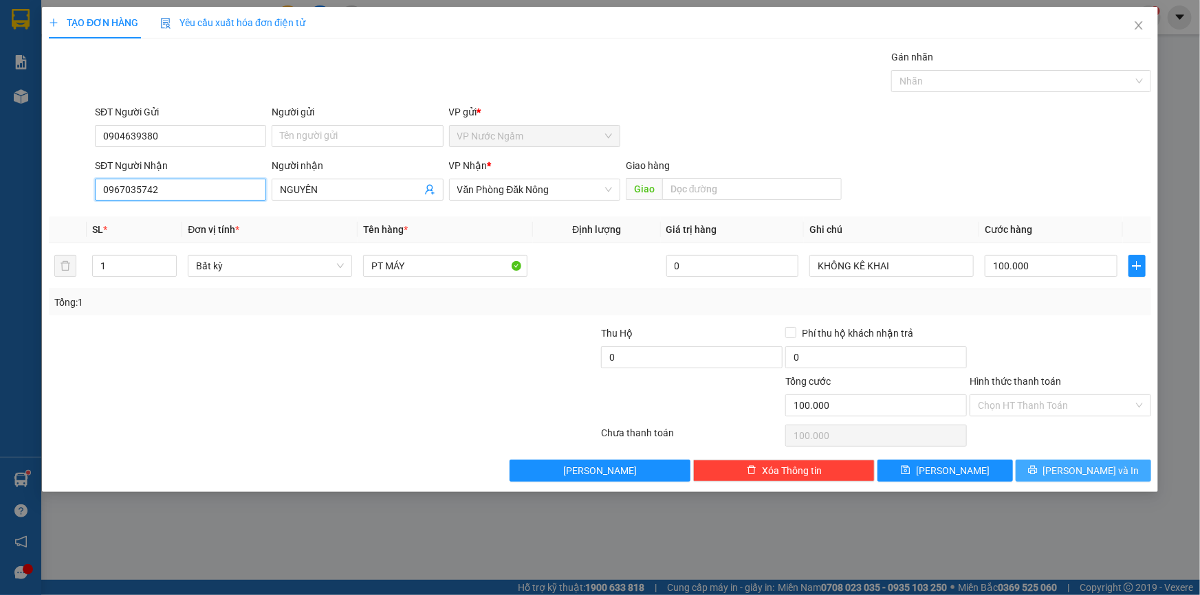
type input "0967035742"
click at [1070, 472] on button "[PERSON_NAME] và In" at bounding box center [1082, 471] width 135 height 22
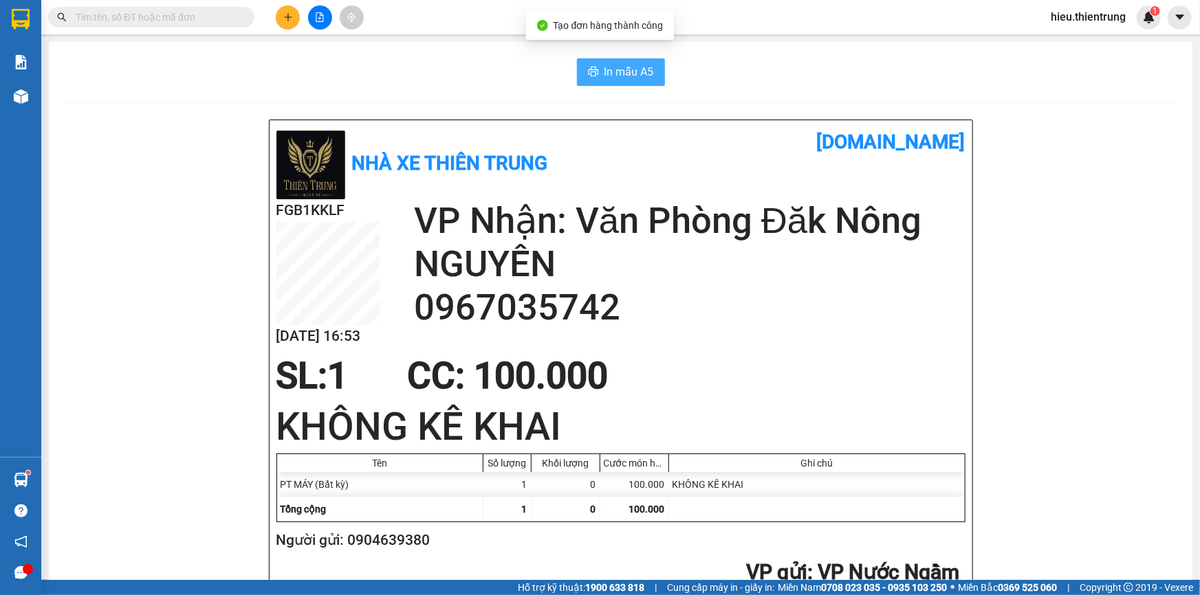
click at [604, 67] on span "In mẫu A5" at bounding box center [629, 71] width 50 height 17
